Goal: Task Accomplishment & Management: Manage account settings

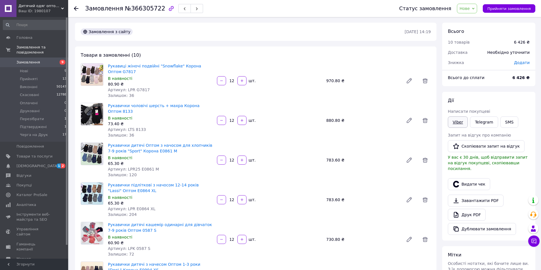
click at [457, 121] on link "Viber" at bounding box center [458, 122] width 20 height 11
click at [141, 9] on span "№366305722" at bounding box center [145, 8] width 40 height 7
copy span "366305722"
click at [516, 10] on span "Прийняти замовлення" at bounding box center [508, 9] width 43 height 4
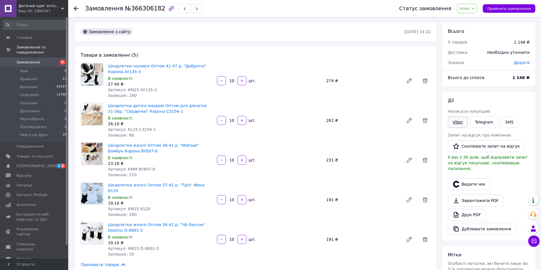
click at [456, 123] on link "Viber" at bounding box center [458, 122] width 20 height 11
click at [144, 9] on span "№366306182" at bounding box center [145, 8] width 40 height 7
copy span "366306182"
click at [499, 9] on span "Прийняти замовлення" at bounding box center [508, 9] width 43 height 4
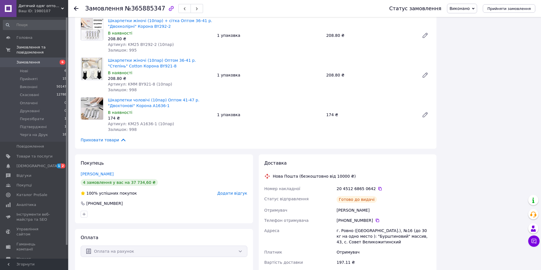
scroll to position [624, 0]
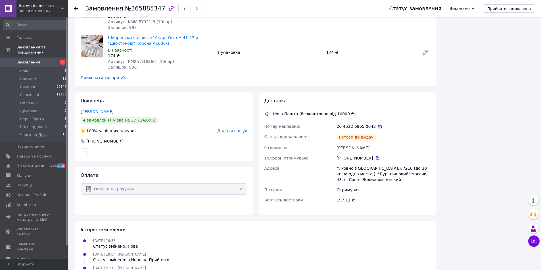
click at [378, 126] on icon at bounding box center [379, 126] width 3 height 3
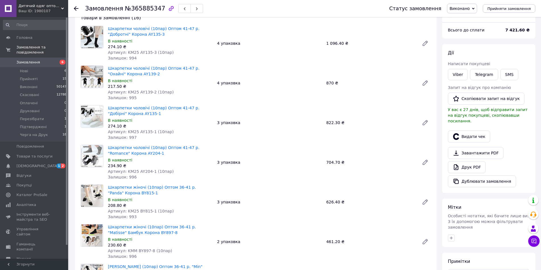
scroll to position [0, 0]
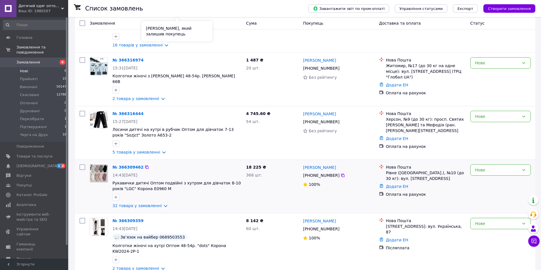
scroll to position [141, 0]
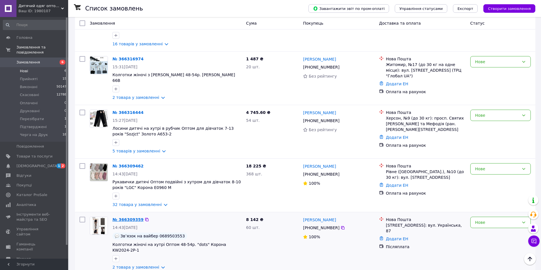
click at [126, 218] on link "№ 366309359" at bounding box center [127, 220] width 31 height 5
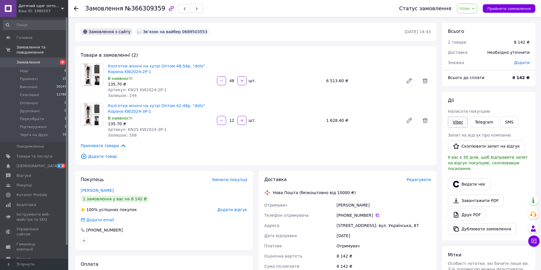
click at [459, 120] on link "Viber" at bounding box center [458, 122] width 20 height 11
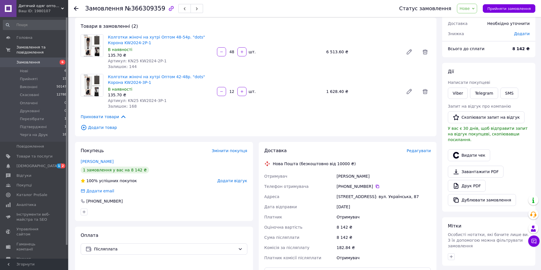
scroll to position [57, 0]
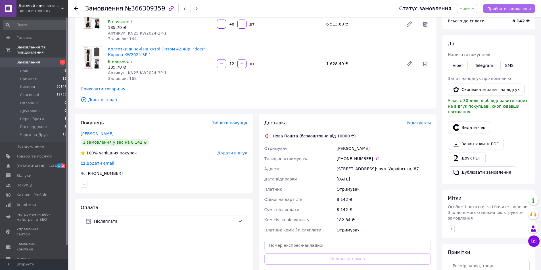
click at [512, 9] on span "Прийняти замовлення" at bounding box center [508, 9] width 43 height 4
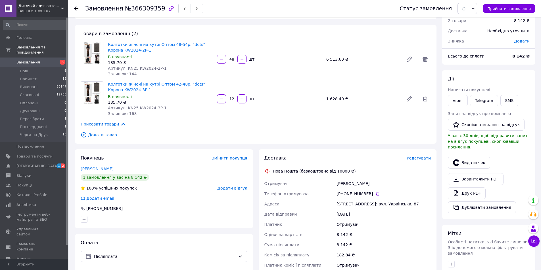
scroll to position [0, 0]
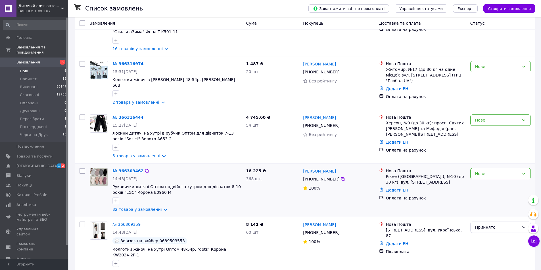
scroll to position [141, 0]
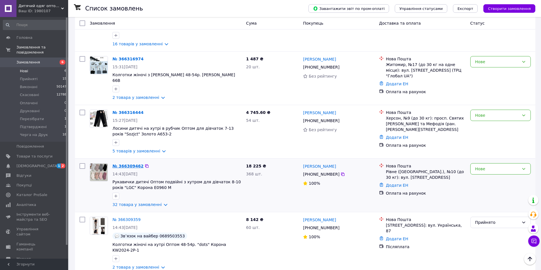
click at [128, 164] on link "№ 366309462" at bounding box center [127, 166] width 31 height 5
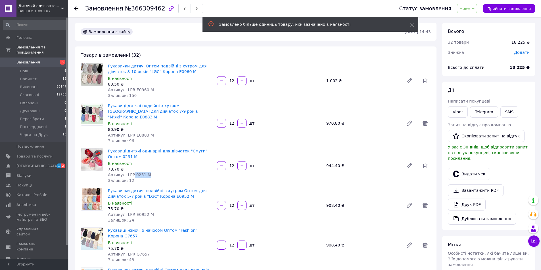
drag, startPoint x: 131, startPoint y: 169, endPoint x: 146, endPoint y: 167, distance: 14.5
click at [146, 172] on div "Артикул: LPP 0231 M" at bounding box center [160, 175] width 104 height 6
click at [184, 172] on div "Артикул: LPP 0231 M" at bounding box center [160, 175] width 104 height 6
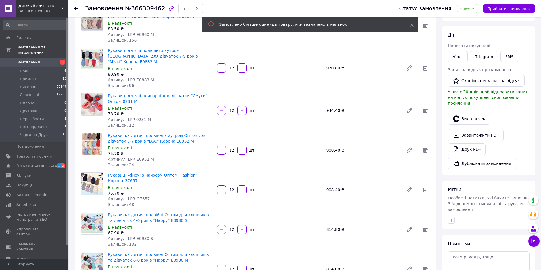
scroll to position [57, 0]
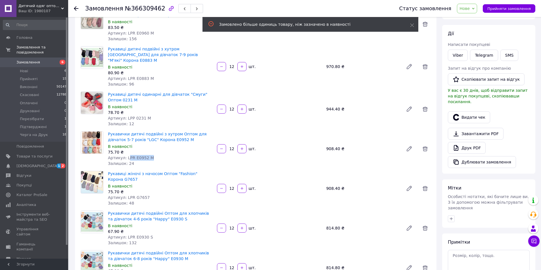
drag, startPoint x: 126, startPoint y: 154, endPoint x: 148, endPoint y: 154, distance: 22.7
click at [148, 155] on div "Артикул: LPR E0952 M" at bounding box center [160, 158] width 104 height 6
click at [178, 155] on div "Артикул: LPR E0952 M" at bounding box center [160, 158] width 104 height 6
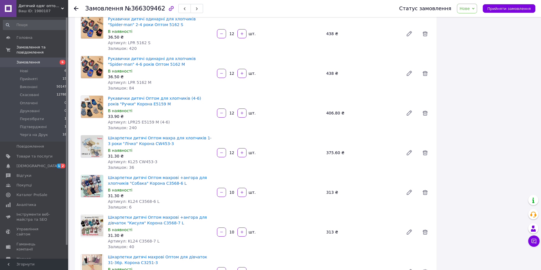
scroll to position [823, 0]
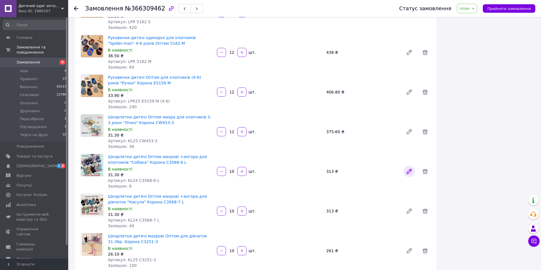
click at [408, 168] on icon at bounding box center [409, 171] width 7 height 7
click at [422, 168] on icon at bounding box center [424, 171] width 7 height 7
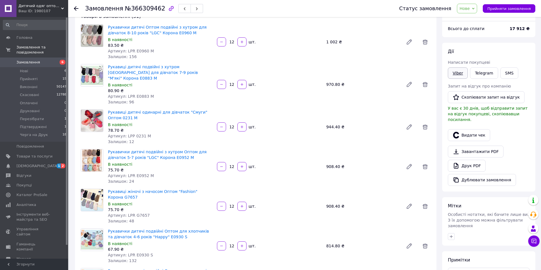
scroll to position [0, 0]
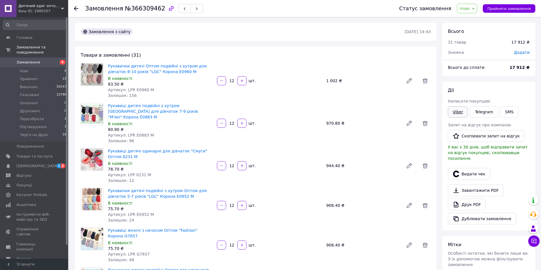
click at [459, 110] on link "Viber" at bounding box center [458, 111] width 20 height 11
click at [133, 10] on span "№366309462" at bounding box center [145, 8] width 40 height 7
copy span "366309462"
click at [501, 13] on div "Статус замовлення Нове Прийнято Виконано Скасовано Оплачено Друковані Перезібра…" at bounding box center [461, 8] width 147 height 17
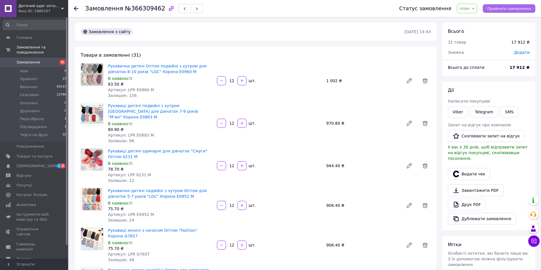
click at [503, 11] on span "Прийняти замовлення" at bounding box center [508, 9] width 43 height 4
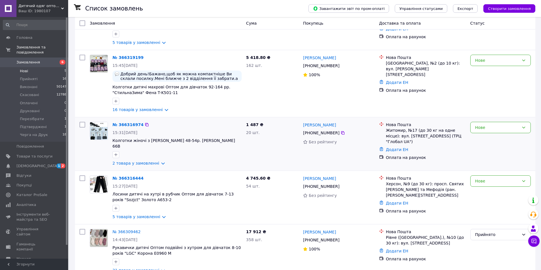
scroll to position [84, 0]
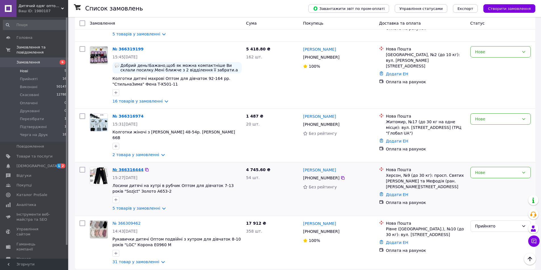
click at [127, 168] on link "№ 366316444" at bounding box center [127, 170] width 31 height 5
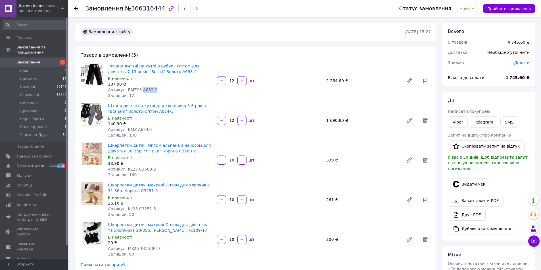
drag, startPoint x: 139, startPoint y: 91, endPoint x: 158, endPoint y: 90, distance: 19.0
click at [156, 90] on div "Артикул: BMZ25 А653-2" at bounding box center [160, 90] width 104 height 6
click at [178, 90] on div "Артикул: BMZ25 А653-2" at bounding box center [160, 90] width 104 height 6
drag, startPoint x: 139, startPoint y: 91, endPoint x: 146, endPoint y: 91, distance: 8.0
click at [146, 91] on span "Артикул: BMZ25 А653-2" at bounding box center [132, 90] width 49 height 5
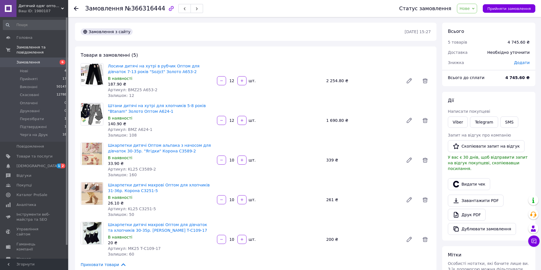
click at [179, 92] on div "Артикул: BMZ25 А653-2" at bounding box center [160, 90] width 104 height 6
click at [458, 122] on link "Viber" at bounding box center [458, 122] width 20 height 11
click at [144, 11] on span "№366316444" at bounding box center [145, 8] width 40 height 7
copy span "366316444"
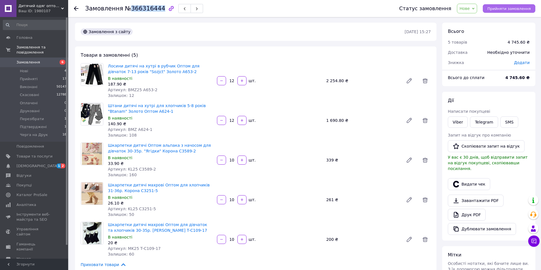
click at [516, 10] on span "Прийняти замовлення" at bounding box center [508, 9] width 43 height 4
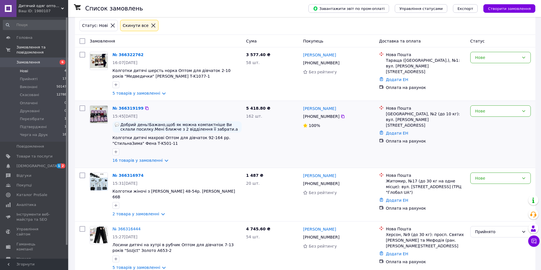
scroll to position [30, 0]
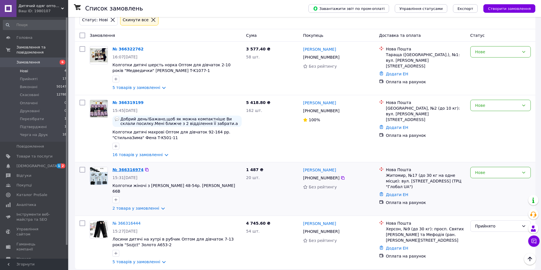
click at [123, 171] on link "№ 366316974" at bounding box center [127, 170] width 31 height 5
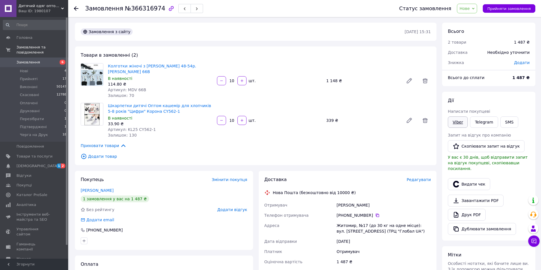
click at [459, 125] on link "Viber" at bounding box center [458, 122] width 20 height 11
click at [145, 10] on span "№366316974" at bounding box center [145, 8] width 40 height 7
copy span "366316974"
click at [456, 120] on link "Viber" at bounding box center [458, 122] width 20 height 11
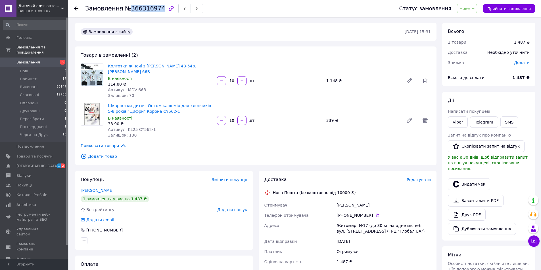
click at [147, 10] on span "№366316974" at bounding box center [145, 8] width 40 height 7
click at [504, 10] on span "Прийняти замовлення" at bounding box center [508, 9] width 43 height 4
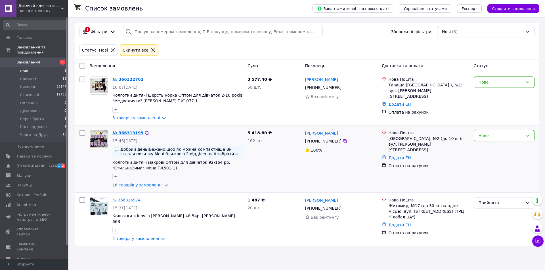
click at [123, 133] on link "№ 366319199" at bounding box center [127, 133] width 31 height 5
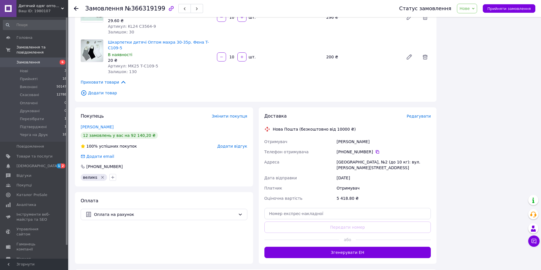
scroll to position [647, 0]
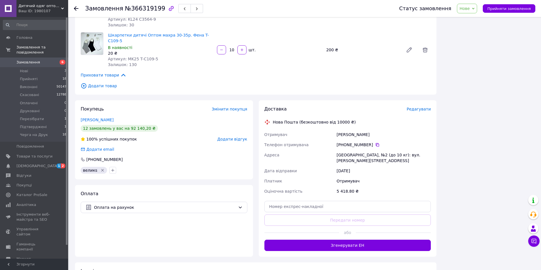
click at [101, 168] on icon "Видалити мітку" at bounding box center [102, 170] width 5 height 5
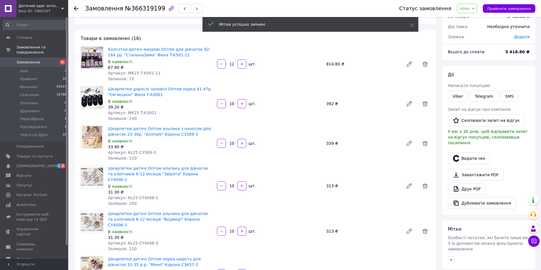
scroll to position [0, 0]
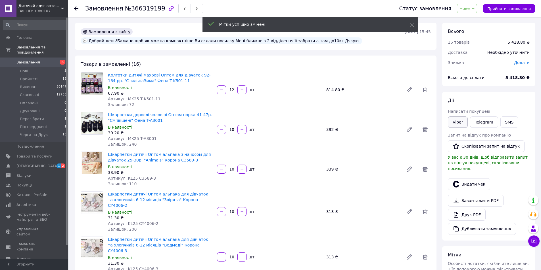
click at [457, 123] on link "Viber" at bounding box center [458, 122] width 20 height 11
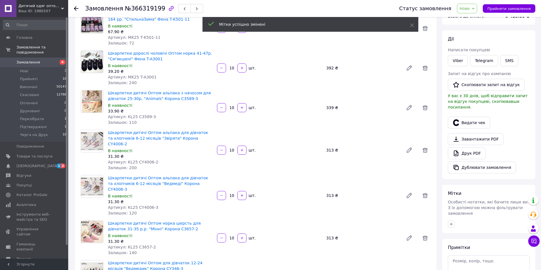
scroll to position [51, 0]
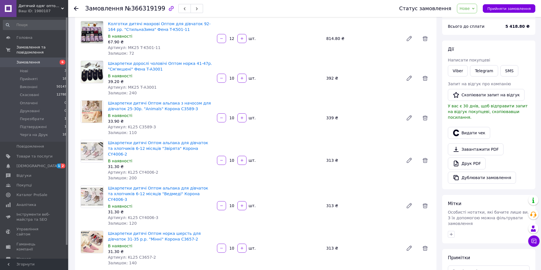
click at [146, 9] on span "№366319199" at bounding box center [145, 8] width 40 height 7
copy span "366319199"
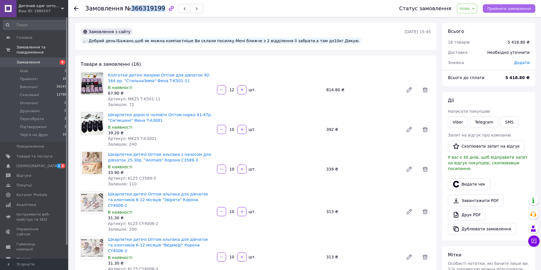
click at [515, 7] on span "Прийняти замовлення" at bounding box center [508, 9] width 43 height 4
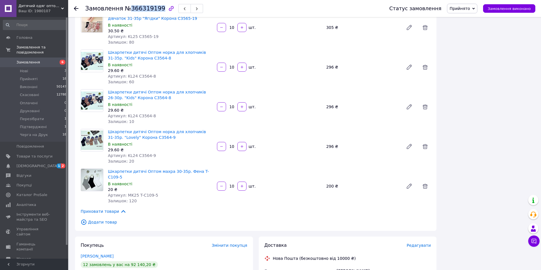
scroll to position [568, 0]
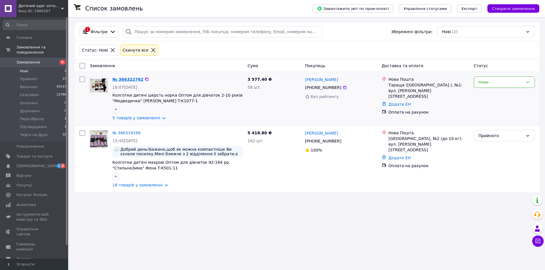
click at [129, 79] on link "№ 366322762" at bounding box center [127, 79] width 31 height 5
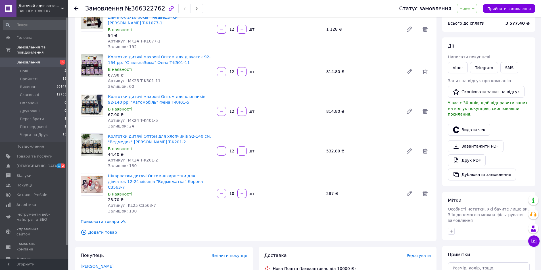
scroll to position [57, 0]
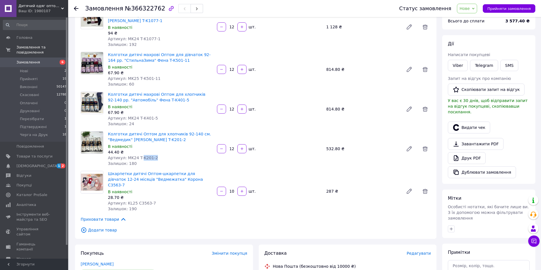
drag, startPoint x: 140, startPoint y: 150, endPoint x: 177, endPoint y: 152, distance: 37.8
click at [160, 155] on div "Артикул: MK24 T-K201-2" at bounding box center [160, 158] width 104 height 6
click at [184, 155] on div "Артикул: MK24 T-K201-2" at bounding box center [160, 158] width 104 height 6
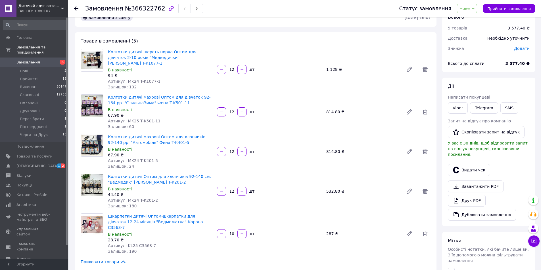
scroll to position [0, 0]
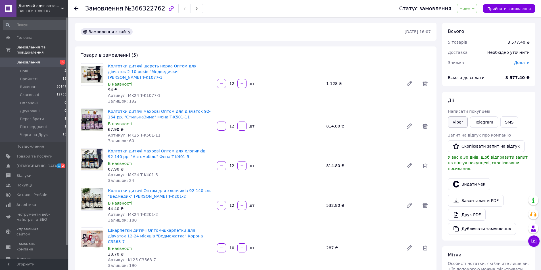
click at [460, 126] on link "Viber" at bounding box center [458, 122] width 20 height 11
click at [135, 9] on span "№366322762" at bounding box center [145, 8] width 40 height 7
click at [135, 8] on span "№366322762" at bounding box center [145, 8] width 40 height 7
copy span "366322762"
click at [515, 9] on span "Прийняти замовлення" at bounding box center [508, 9] width 43 height 4
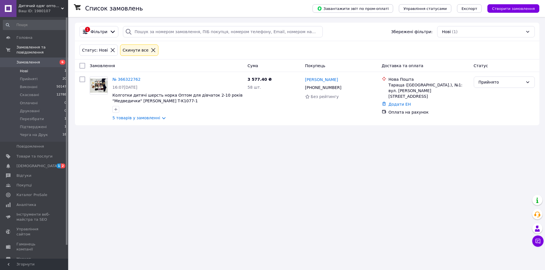
drag, startPoint x: 84, startPoint y: 93, endPoint x: 243, endPoint y: 139, distance: 164.9
click at [243, 139] on div "Список замовлень Завантажити звіт по пром-оплаті Управління статусами Експорт С…" at bounding box center [307, 135] width 476 height 270
click at [24, 69] on span "Нові" at bounding box center [24, 71] width 8 height 5
click at [30, 77] on span "Прийняті" at bounding box center [29, 79] width 18 height 5
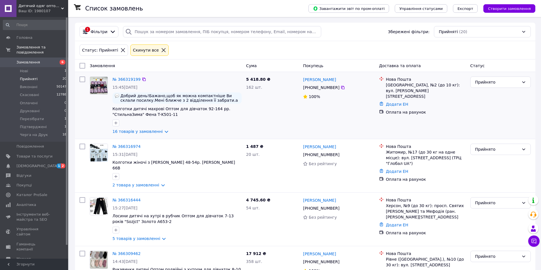
scroll to position [273, 0]
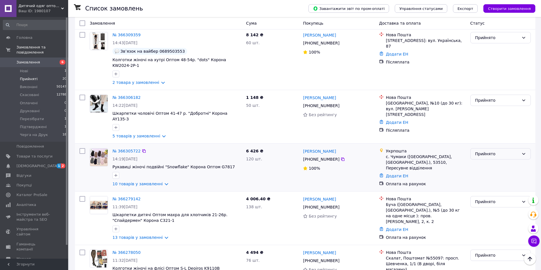
click at [494, 151] on div "Прийнято" at bounding box center [497, 154] width 44 height 6
click at [494, 189] on li "Черга на Друк" at bounding box center [500, 189] width 60 height 10
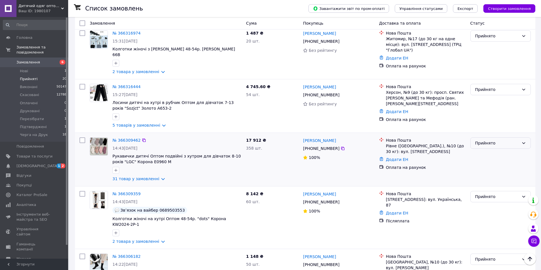
click at [491, 141] on div "Прийнято" at bounding box center [497, 143] width 44 height 6
click at [495, 189] on li "Черга на Друк" at bounding box center [500, 189] width 60 height 10
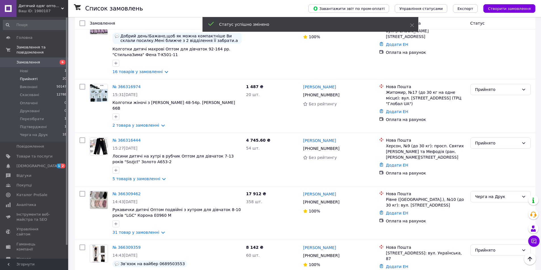
scroll to position [167, 0]
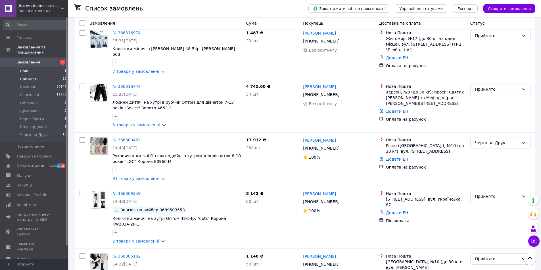
click at [24, 69] on span "Нові" at bounding box center [24, 71] width 8 height 5
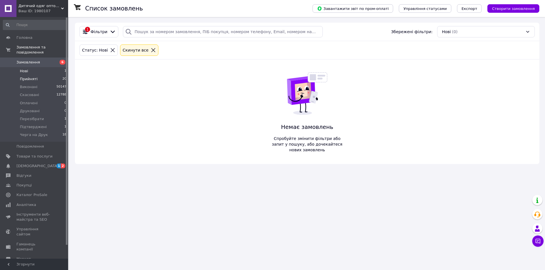
click at [31, 77] on span "Прийняті" at bounding box center [29, 79] width 18 height 5
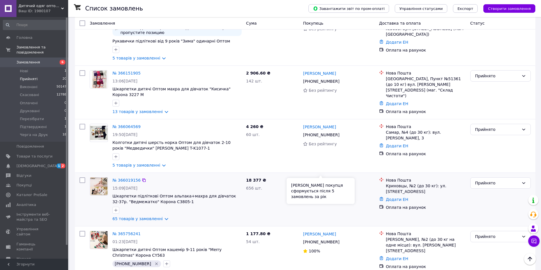
scroll to position [931, 0]
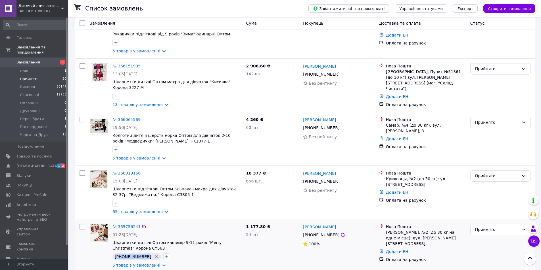
drag, startPoint x: 142, startPoint y: 230, endPoint x: 116, endPoint y: 232, distance: 27.0
click at [116, 255] on span "[PHONE_NUMBER]" at bounding box center [133, 257] width 36 height 5
click at [340, 179] on icon at bounding box center [342, 181] width 5 height 5
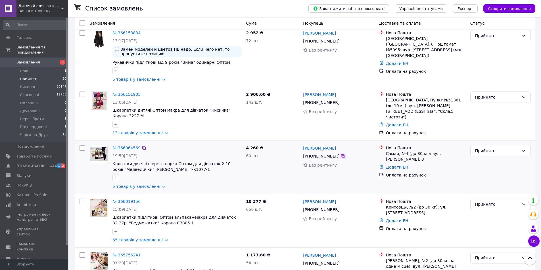
click at [340, 154] on icon at bounding box center [342, 156] width 5 height 5
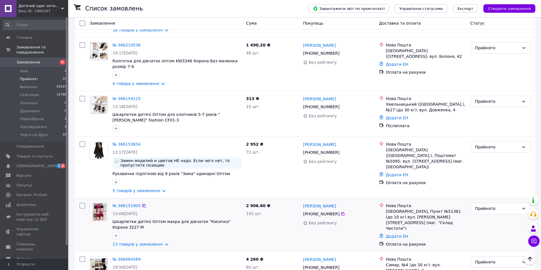
scroll to position [789, 0]
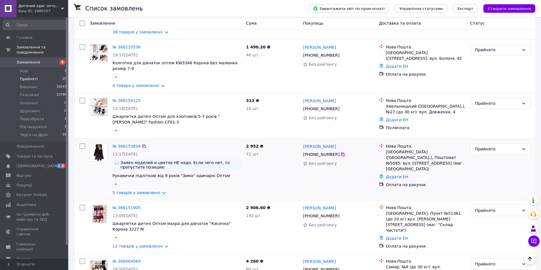
click at [341, 153] on icon at bounding box center [342, 154] width 3 height 3
click at [514, 144] on div "Прийнято" at bounding box center [500, 149] width 60 height 11
click at [494, 174] on li "Черга на Друк" at bounding box center [500, 174] width 60 height 10
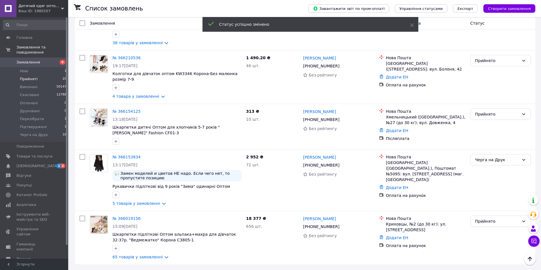
scroll to position [603, 0]
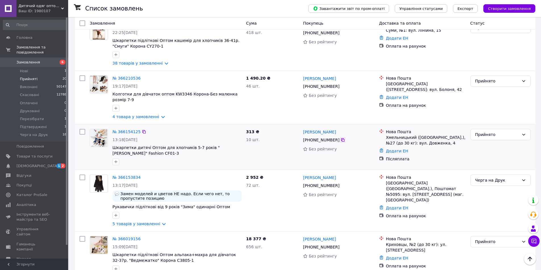
click at [340, 138] on icon at bounding box center [342, 140] width 5 height 5
click at [486, 132] on div "Прийнято" at bounding box center [497, 135] width 44 height 6
click at [488, 163] on li "Черга на Друк" at bounding box center [500, 165] width 60 height 10
click at [340, 84] on icon at bounding box center [342, 86] width 5 height 5
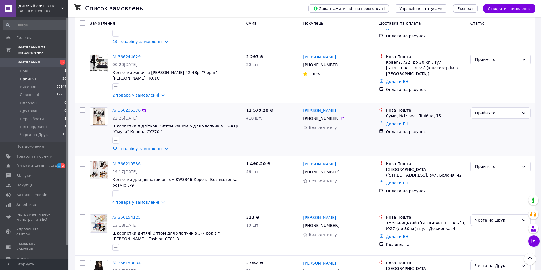
scroll to position [489, 0]
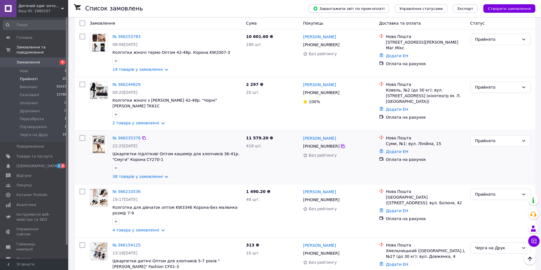
click at [341, 145] on icon at bounding box center [342, 146] width 3 height 3
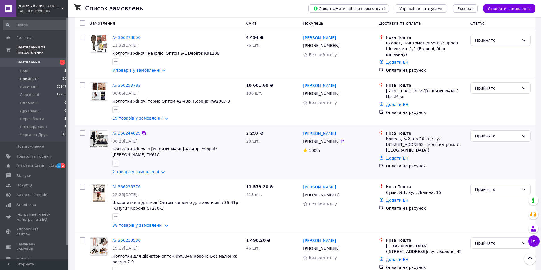
scroll to position [432, 0]
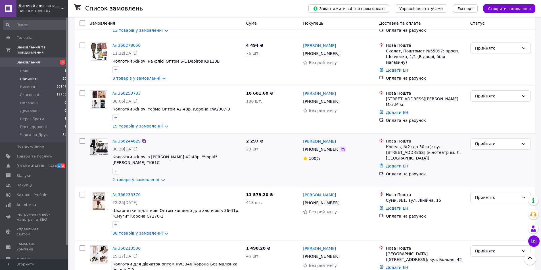
click at [340, 147] on icon at bounding box center [342, 149] width 5 height 5
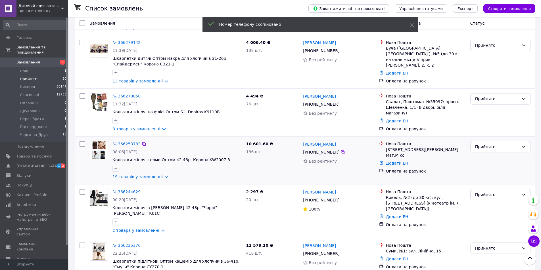
scroll to position [376, 0]
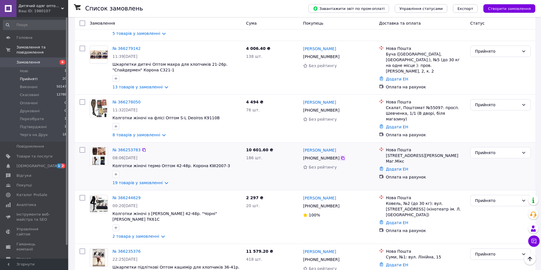
click at [340, 156] on icon at bounding box center [342, 158] width 5 height 5
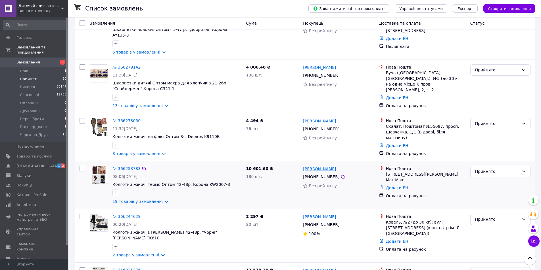
scroll to position [347, 0]
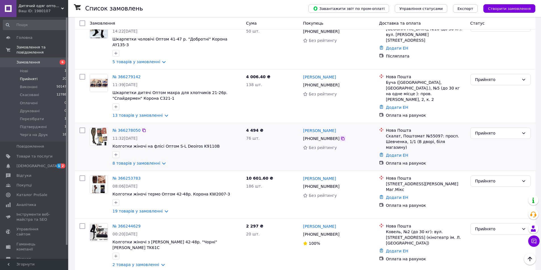
click at [341, 137] on icon at bounding box center [342, 138] width 3 height 3
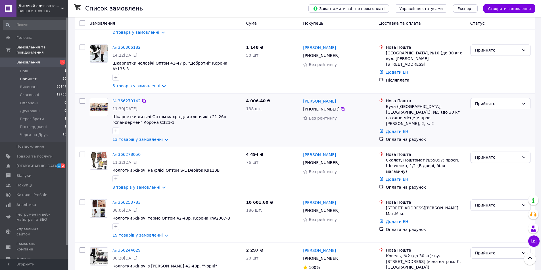
scroll to position [290, 0]
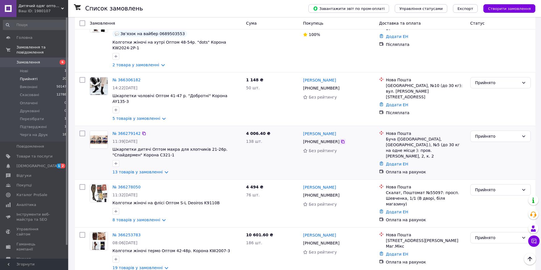
click at [340, 140] on icon at bounding box center [342, 142] width 5 height 5
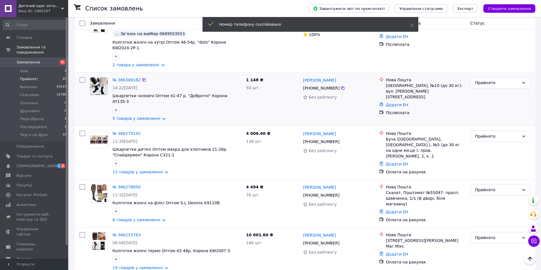
scroll to position [234, 0]
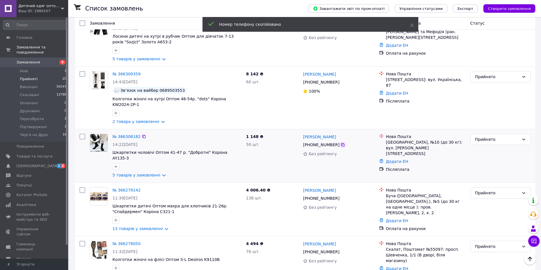
click at [340, 143] on icon at bounding box center [342, 145] width 5 height 5
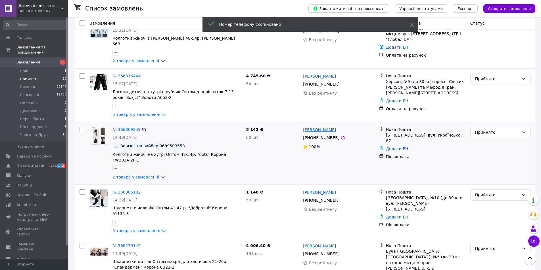
scroll to position [177, 0]
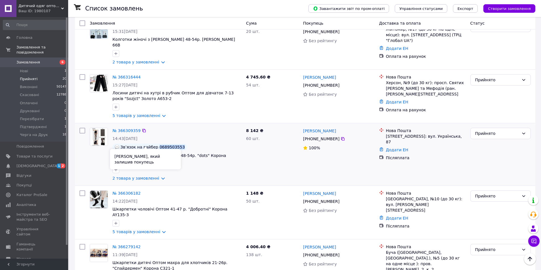
drag, startPoint x: 171, startPoint y: 143, endPoint x: 154, endPoint y: 142, distance: 17.3
click at [154, 144] on div "Звʼязок на вайбер 0689503553" at bounding box center [149, 147] width 75 height 7
copy span "0689503553"
click at [142, 129] on icon at bounding box center [144, 131] width 5 height 5
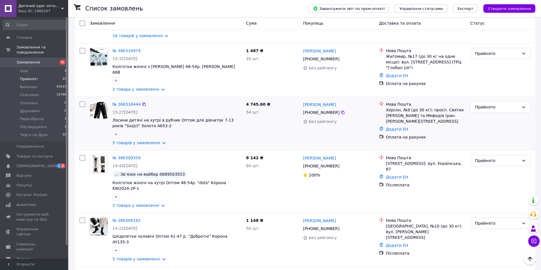
scroll to position [148, 0]
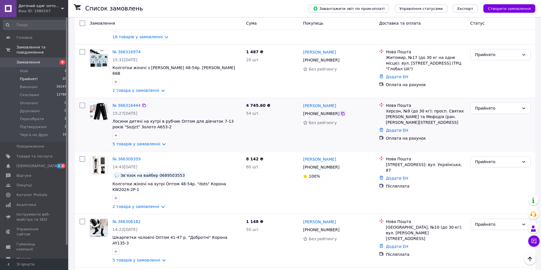
click at [341, 112] on icon at bounding box center [342, 113] width 3 height 3
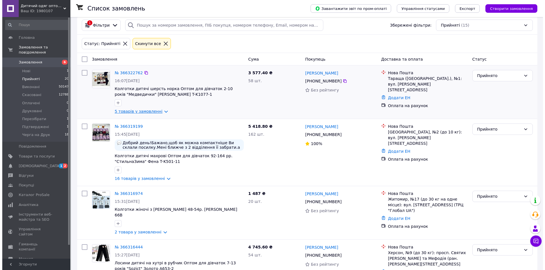
scroll to position [0, 0]
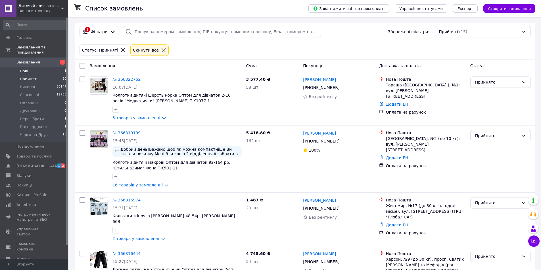
click at [24, 69] on span "Нові" at bounding box center [24, 71] width 8 height 5
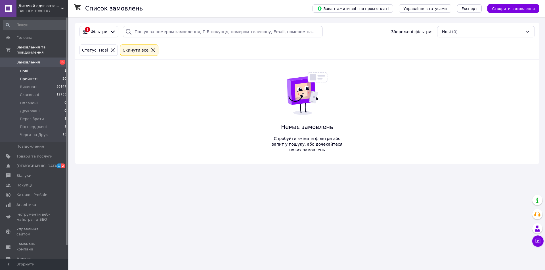
click at [27, 77] on span "Прийняті" at bounding box center [29, 79] width 18 height 5
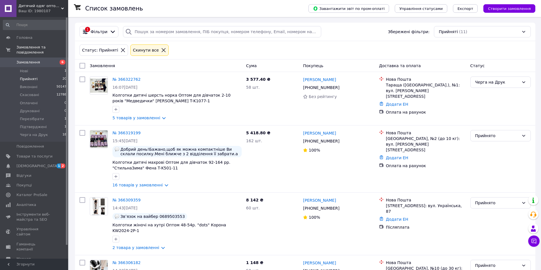
click at [25, 69] on span "Нові" at bounding box center [24, 71] width 8 height 5
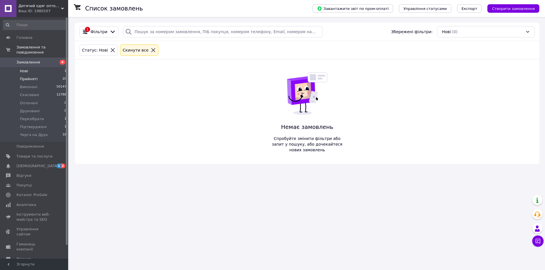
click at [26, 77] on span "Прийняті" at bounding box center [29, 79] width 18 height 5
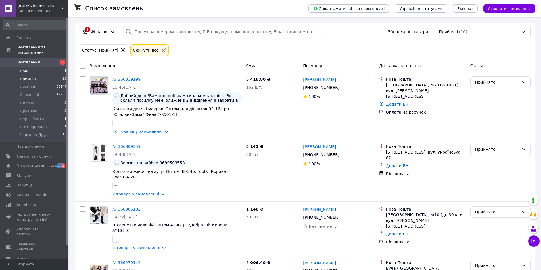
click at [23, 69] on span "Нові" at bounding box center [24, 71] width 8 height 5
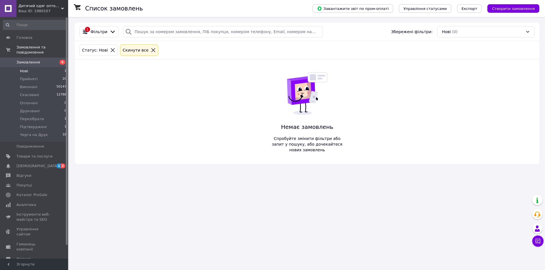
click at [24, 69] on span "Нові" at bounding box center [24, 71] width 8 height 5
click at [35, 77] on span "Прийняті" at bounding box center [29, 79] width 18 height 5
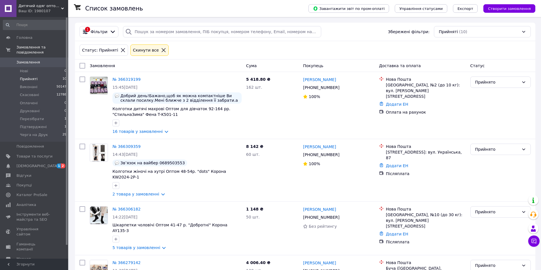
click at [31, 77] on span "Прийняті" at bounding box center [29, 79] width 18 height 5
click at [33, 67] on li "Нові 0" at bounding box center [35, 71] width 70 height 8
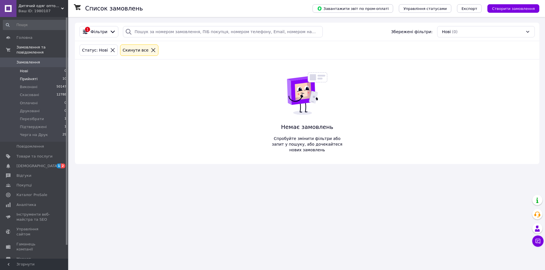
click at [30, 77] on span "Прийняті" at bounding box center [29, 79] width 18 height 5
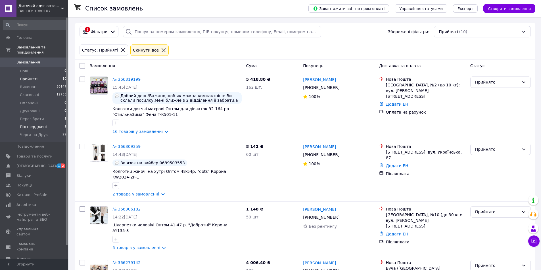
click at [36, 125] on span "Підтверджені" at bounding box center [33, 127] width 27 height 5
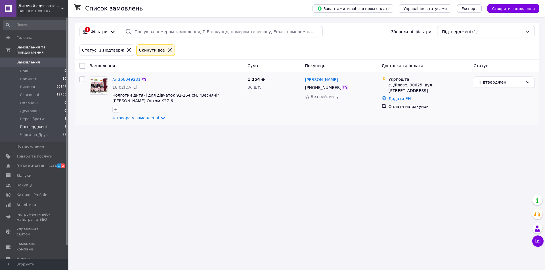
click at [343, 87] on icon at bounding box center [345, 87] width 5 height 5
click at [38, 75] on li "Прийняті 10" at bounding box center [35, 79] width 70 height 8
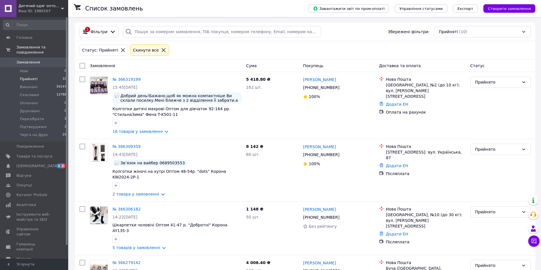
click at [32, 117] on span "Перезібрати" at bounding box center [32, 119] width 24 height 5
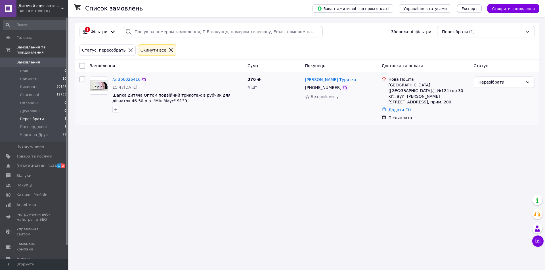
click at [343, 87] on icon at bounding box center [344, 87] width 3 height 3
click at [29, 77] on span "Прийняті" at bounding box center [29, 79] width 18 height 5
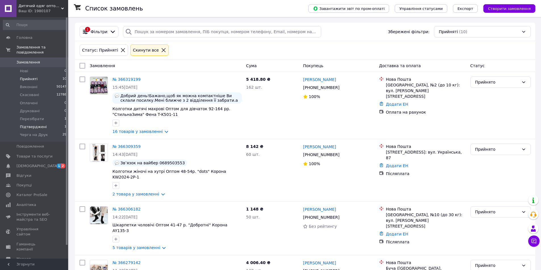
click at [32, 125] on span "Підтверджені" at bounding box center [33, 127] width 27 height 5
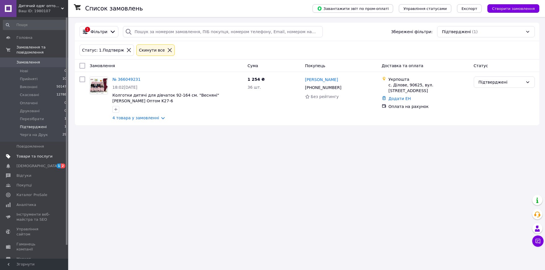
click at [26, 154] on span "Товари та послуги" at bounding box center [34, 156] width 36 height 5
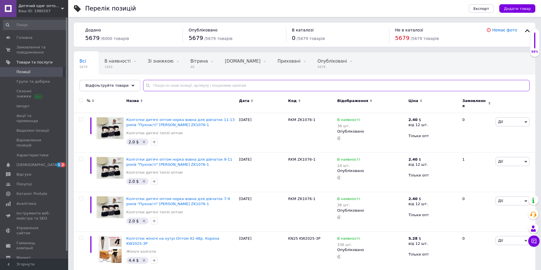
click at [192, 89] on input "text" at bounding box center [336, 85] width 386 height 11
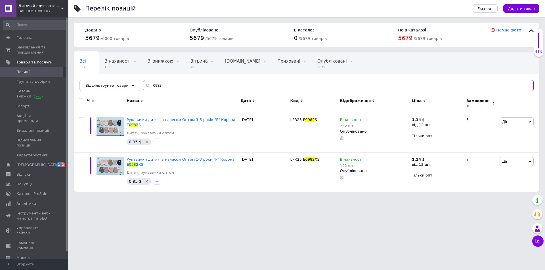
drag, startPoint x: 163, startPoint y: 85, endPoint x: 144, endPoint y: 84, distance: 18.8
click at [144, 84] on input "0982" at bounding box center [338, 85] width 391 height 11
type input "5081-1"
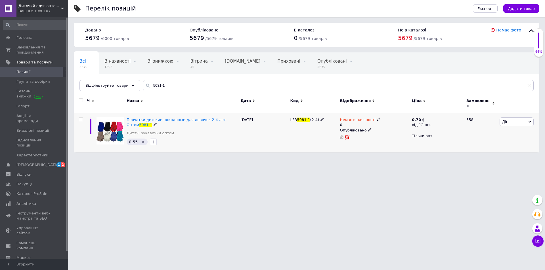
click at [377, 118] on icon at bounding box center [378, 119] width 3 height 3
click at [398, 123] on li "В наявності" at bounding box center [408, 127] width 54 height 8
drag, startPoint x: 393, startPoint y: 128, endPoint x: 382, endPoint y: 129, distance: 10.3
click at [382, 131] on input "0" at bounding box center [402, 136] width 43 height 11
type input "840"
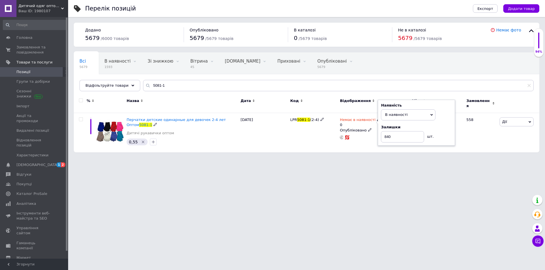
click at [320, 144] on div "LPR 5081-1 (2-4)" at bounding box center [314, 132] width 50 height 39
drag, startPoint x: 164, startPoint y: 84, endPoint x: 142, endPoint y: 84, distance: 22.7
click at [143, 84] on div "5081-1" at bounding box center [338, 85] width 391 height 11
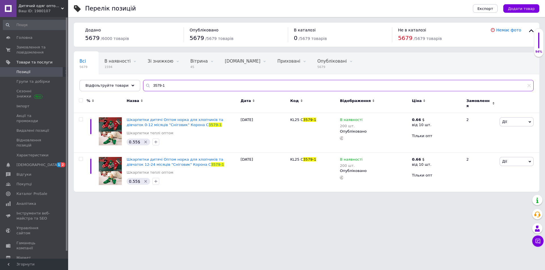
drag, startPoint x: 169, startPoint y: 82, endPoint x: 142, endPoint y: 82, distance: 27.0
click at [143, 82] on input "3579-1" at bounding box center [338, 85] width 391 height 11
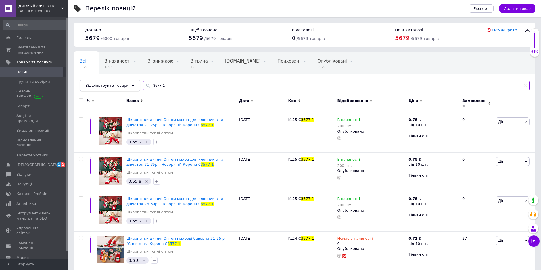
drag, startPoint x: 160, startPoint y: 85, endPoint x: 133, endPoint y: 83, distance: 27.3
click at [133, 84] on div "Відфільтруйте товари 3577-1" at bounding box center [304, 85] width 450 height 11
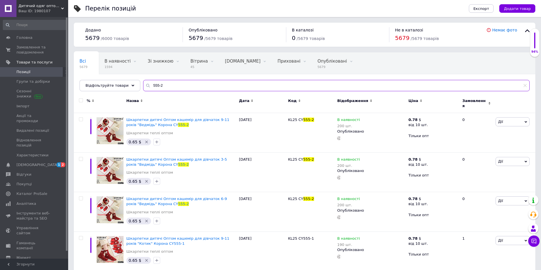
drag, startPoint x: 170, startPoint y: 85, endPoint x: 153, endPoint y: 83, distance: 17.1
click at [153, 83] on input "555-2" at bounding box center [336, 85] width 386 height 11
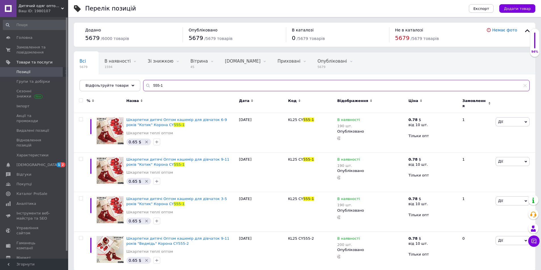
drag, startPoint x: 162, startPoint y: 88, endPoint x: 146, endPoint y: 85, distance: 16.3
click at [146, 85] on input "555-1" at bounding box center [336, 85] width 386 height 11
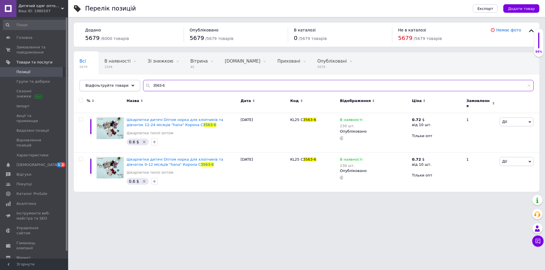
drag, startPoint x: 162, startPoint y: 83, endPoint x: 131, endPoint y: 83, distance: 30.7
click at [131, 83] on div "Відфільтруйте товари 3563-6" at bounding box center [306, 85] width 454 height 11
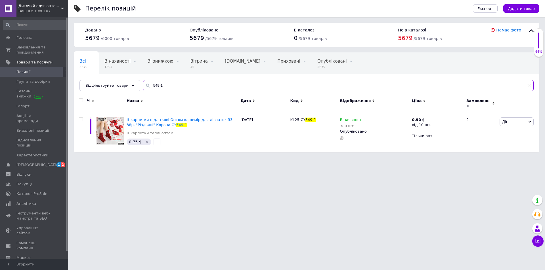
drag, startPoint x: 160, startPoint y: 85, endPoint x: 140, endPoint y: 83, distance: 19.7
click at [143, 84] on div "549-1" at bounding box center [338, 85] width 391 height 11
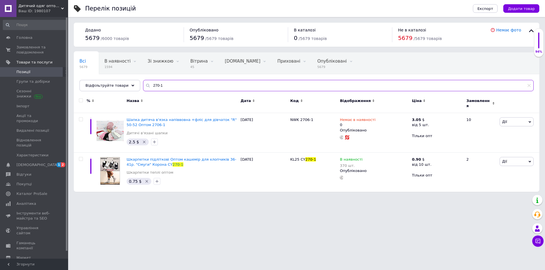
drag, startPoint x: 167, startPoint y: 85, endPoint x: 143, endPoint y: 85, distance: 23.3
click at [143, 85] on div "270-1" at bounding box center [338, 85] width 391 height 11
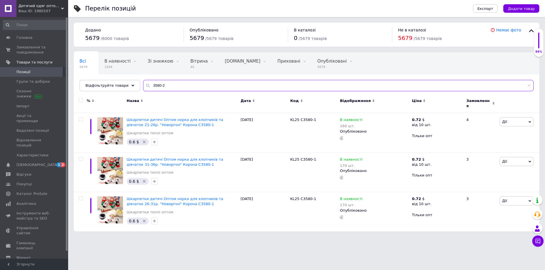
drag, startPoint x: 167, startPoint y: 89, endPoint x: 141, endPoint y: 88, distance: 25.6
click at [143, 88] on div "3580-2" at bounding box center [338, 85] width 391 height 11
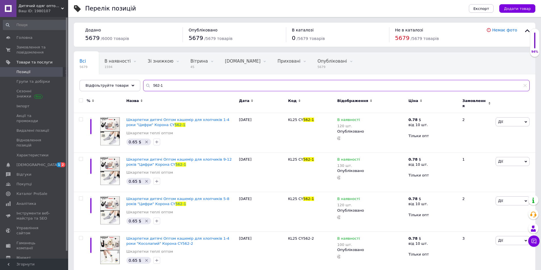
drag, startPoint x: 162, startPoint y: 84, endPoint x: 153, endPoint y: 84, distance: 9.1
click at [153, 84] on input "562-1" at bounding box center [336, 85] width 386 height 11
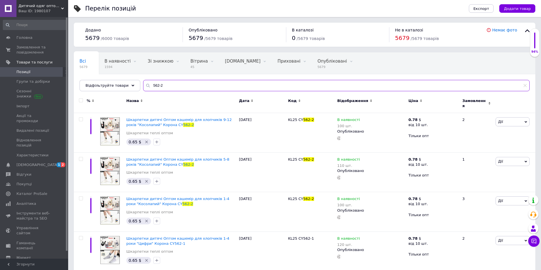
drag, startPoint x: 164, startPoint y: 87, endPoint x: 141, endPoint y: 85, distance: 23.3
click at [143, 85] on div "562-2" at bounding box center [336, 85] width 386 height 11
type input "2026-"
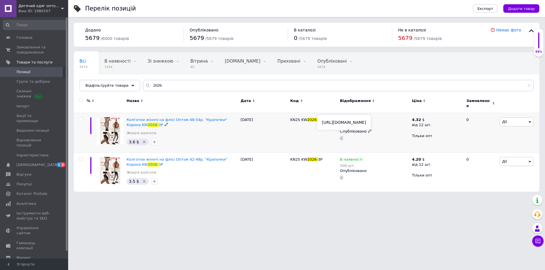
click at [341, 137] on icon at bounding box center [342, 139] width 4 height 4
click at [364, 118] on icon at bounding box center [365, 119] width 3 height 3
click at [436, 125] on div "Залишки" at bounding box center [404, 127] width 71 height 5
drag, startPoint x: 383, startPoint y: 133, endPoint x: 372, endPoint y: 133, distance: 10.8
click at [372, 133] on input "100" at bounding box center [390, 137] width 43 height 11
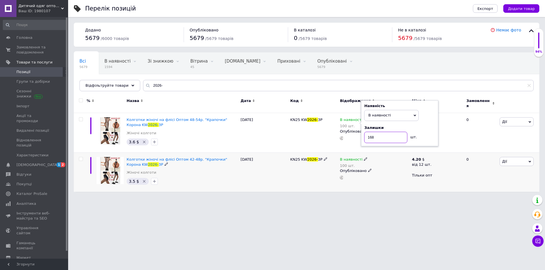
type input "168"
click at [364, 158] on icon at bounding box center [365, 159] width 3 height 3
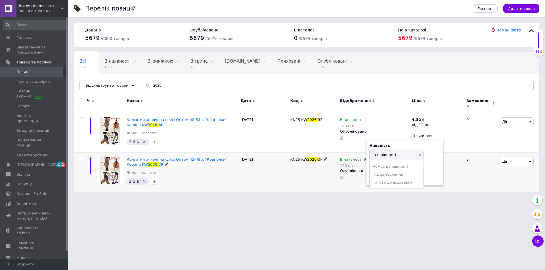
click at [430, 161] on div "Наявність В наявності Немає в наявності Під замовлення Готово до відправки Зали…" at bounding box center [404, 163] width 71 height 40
drag, startPoint x: 377, startPoint y: 173, endPoint x: 370, endPoint y: 174, distance: 7.4
click at [370, 173] on input "100" at bounding box center [390, 176] width 43 height 11
type input "168"
click at [271, 178] on div "[DATE]" at bounding box center [264, 172] width 50 height 39
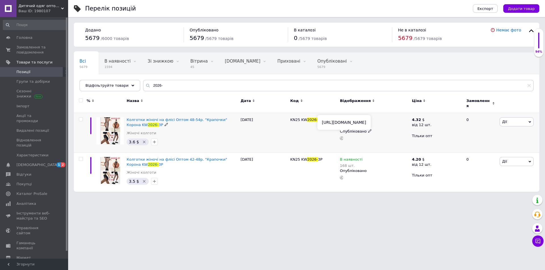
click at [343, 137] on icon at bounding box center [342, 139] width 4 height 4
click at [341, 176] on icon at bounding box center [342, 178] width 4 height 4
click at [341, 137] on icon at bounding box center [342, 139] width 4 height 4
click at [341, 176] on use at bounding box center [342, 178] width 4 height 4
drag, startPoint x: 158, startPoint y: 86, endPoint x: 142, endPoint y: 86, distance: 15.9
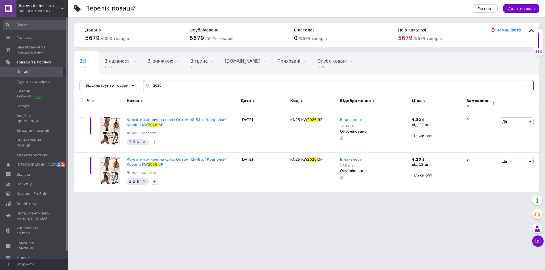
click at [143, 86] on div "2026-" at bounding box center [338, 85] width 391 height 11
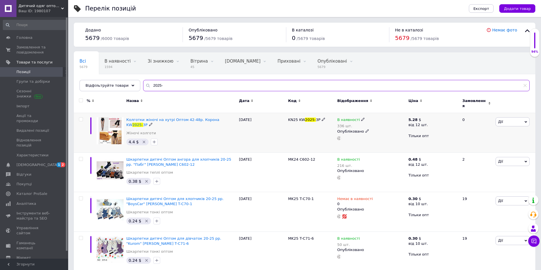
type input "2025-"
drag, startPoint x: 170, startPoint y: 85, endPoint x: 128, endPoint y: 83, distance: 42.3
click at [128, 83] on div "Відфільтруйте товари 2025-" at bounding box center [304, 85] width 450 height 11
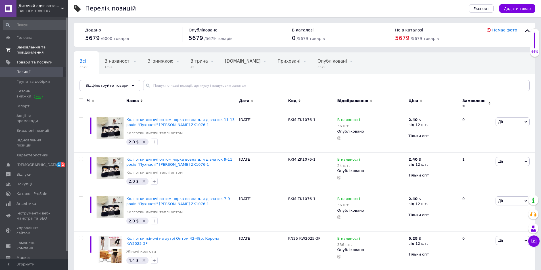
click at [31, 49] on span "Замовлення та повідомлення" at bounding box center [34, 50] width 36 height 10
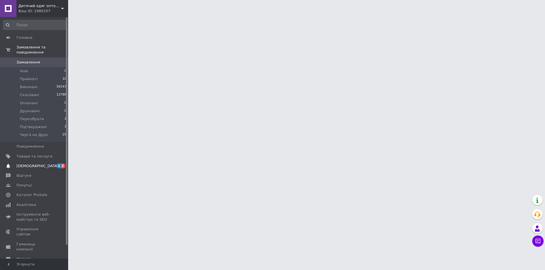
click at [27, 164] on span "[DEMOGRAPHIC_DATA]" at bounding box center [37, 166] width 42 height 5
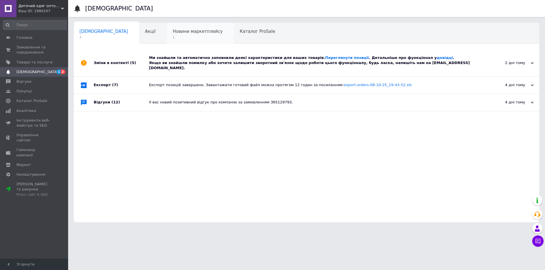
click at [173, 29] on span "Новини маркетплейсу" at bounding box center [198, 31] width 50 height 5
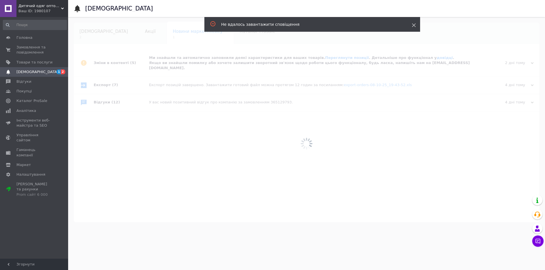
click at [415, 24] on icon at bounding box center [414, 25] width 4 height 4
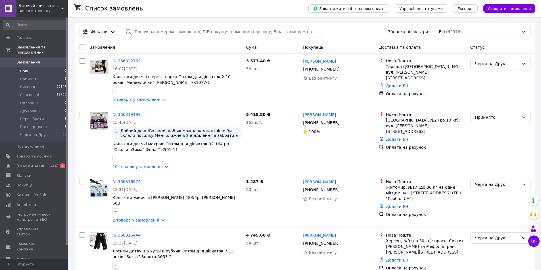
click at [22, 69] on span "Нові" at bounding box center [24, 71] width 8 height 5
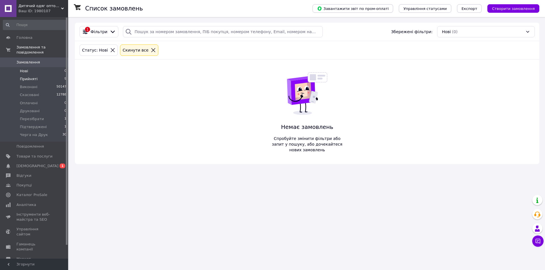
click at [26, 77] on span "Прийняті" at bounding box center [29, 79] width 18 height 5
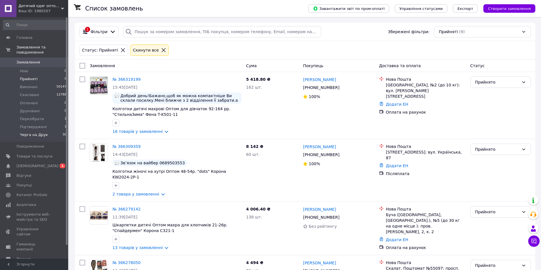
click at [37, 133] on span "Черга на Друк" at bounding box center [34, 135] width 28 height 5
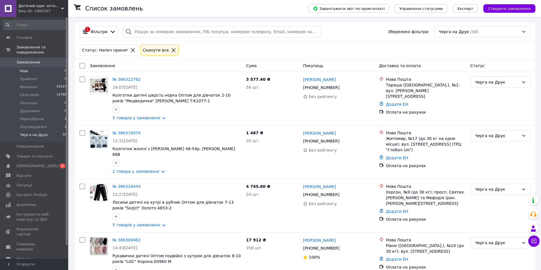
click at [22, 69] on span "Нові" at bounding box center [24, 71] width 8 height 5
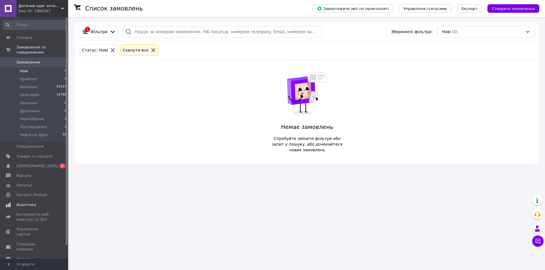
click at [23, 203] on span "Аналітика" at bounding box center [26, 205] width 20 height 5
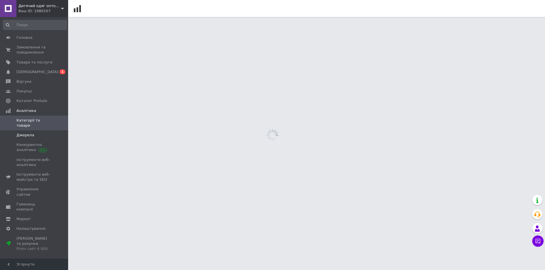
click at [27, 133] on span "Джерела" at bounding box center [25, 135] width 18 height 5
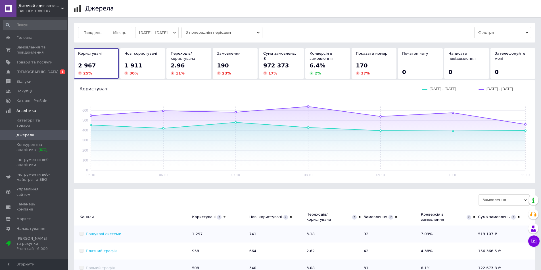
click at [152, 31] on button "[DATE] - [DATE]" at bounding box center [157, 32] width 44 height 11
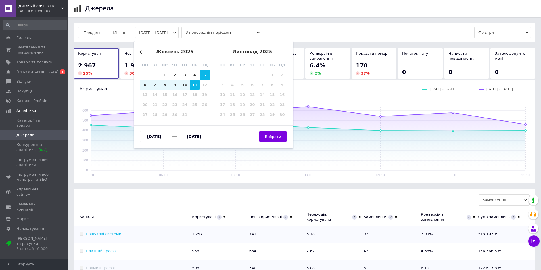
click at [140, 52] on button "Previous Month" at bounding box center [141, 52] width 4 height 4
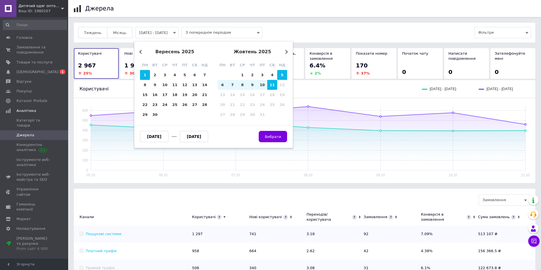
click at [143, 77] on div "1" at bounding box center [145, 75] width 10 height 10
type input "[DATE]"
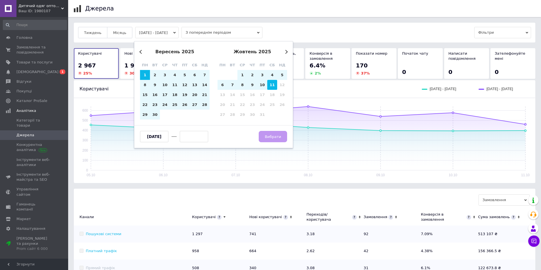
click at [275, 87] on div "11" at bounding box center [272, 85] width 10 height 10
type input "[DATE]"
click at [272, 139] on button "Вибрати" at bounding box center [273, 136] width 28 height 11
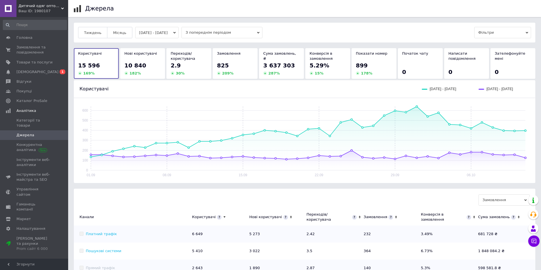
click at [284, 67] on span "3 637 303" at bounding box center [279, 65] width 32 height 7
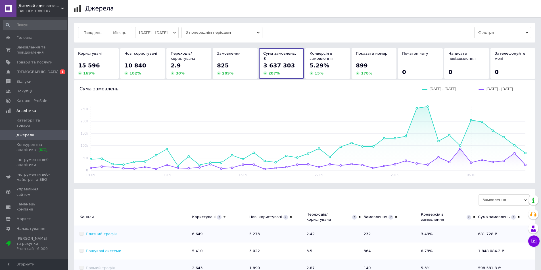
click at [213, 31] on span "З попереднім періодом" at bounding box center [221, 32] width 81 height 11
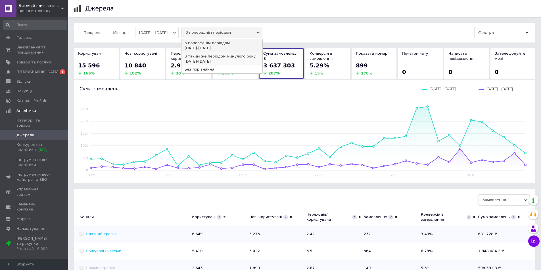
click at [213, 57] on div "З таким же періодом минулого року" at bounding box center [221, 56] width 75 height 5
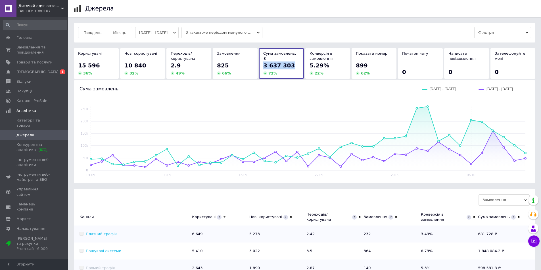
drag, startPoint x: 264, startPoint y: 65, endPoint x: 290, endPoint y: 64, distance: 25.9
click at [290, 64] on div "3 637 303" at bounding box center [281, 66] width 36 height 8
click at [291, 77] on div "Сума замовлень, ₴ 3 637 303 72 %" at bounding box center [281, 63] width 45 height 31
click at [26, 49] on span "Замовлення та повідомлення" at bounding box center [34, 50] width 36 height 10
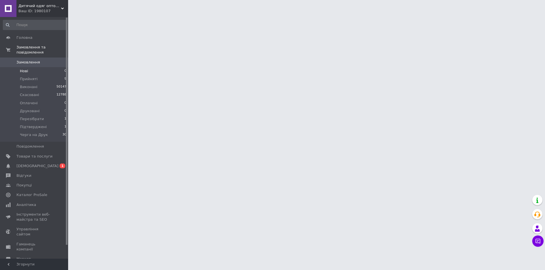
click at [26, 69] on span "Нові" at bounding box center [24, 71] width 8 height 5
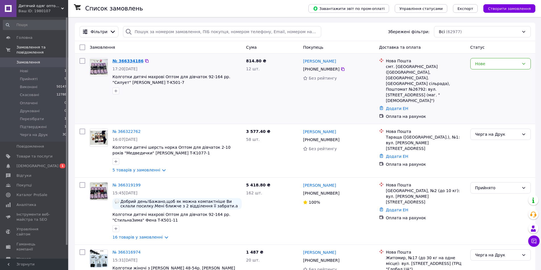
click at [125, 59] on link "№ 366334186" at bounding box center [127, 61] width 31 height 5
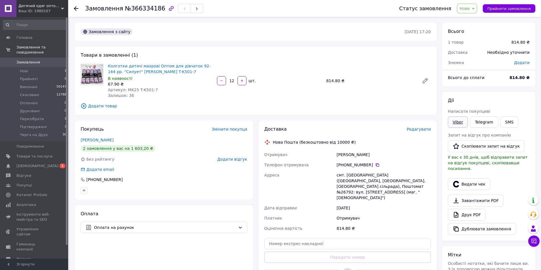
click at [456, 126] on link "Viber" at bounding box center [458, 122] width 20 height 11
click at [146, 9] on span "№366334186" at bounding box center [145, 8] width 40 height 7
copy span "366334186"
click at [509, 8] on span "Прийняти замовлення" at bounding box center [508, 9] width 43 height 4
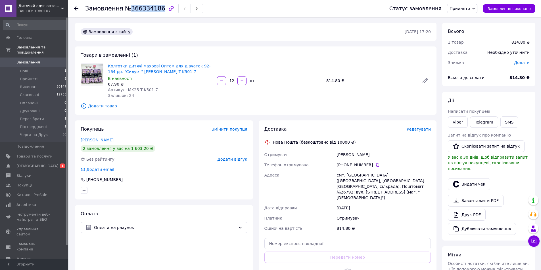
click at [468, 7] on span "Прийнято" at bounding box center [459, 8] width 20 height 5
click at [471, 61] on li "Підтверджені" at bounding box center [464, 62] width 34 height 9
